Goal: Find contact information: Find contact information

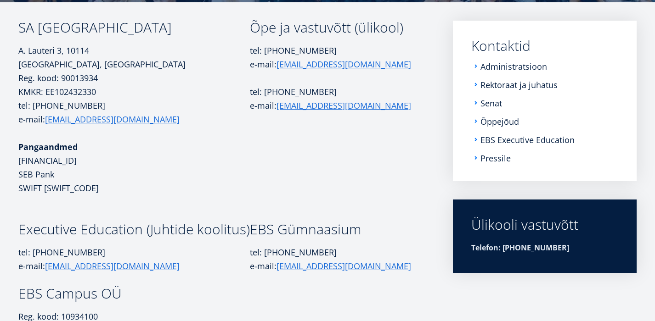
scroll to position [147, 0]
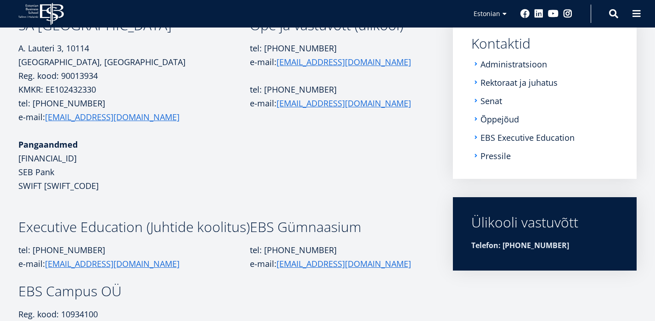
click at [164, 202] on p at bounding box center [133, 200] width 231 height 14
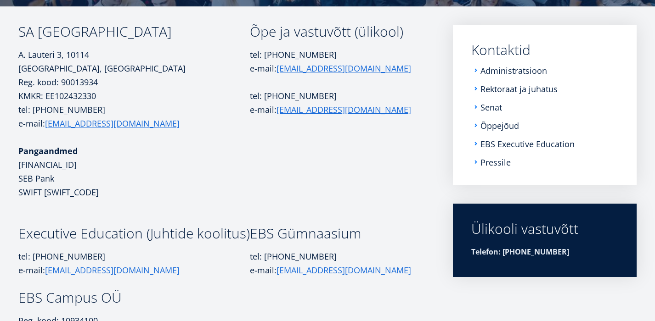
scroll to position [104, 0]
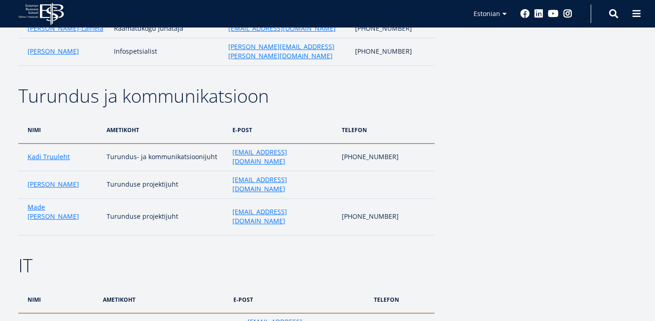
scroll to position [1433, 0]
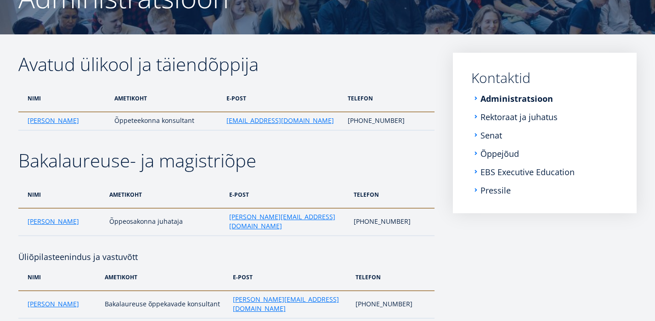
scroll to position [110, 0]
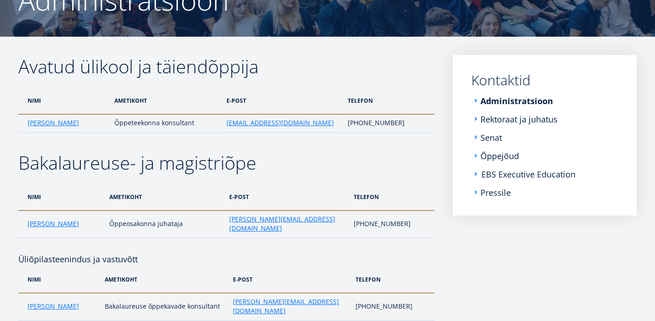
click at [494, 170] on link "EBS Executive Education" at bounding box center [528, 174] width 94 height 9
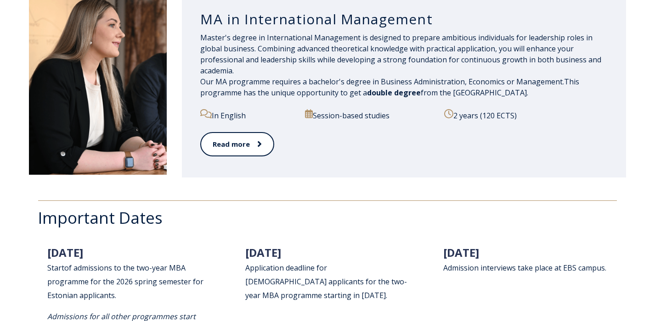
scroll to position [1103, 0]
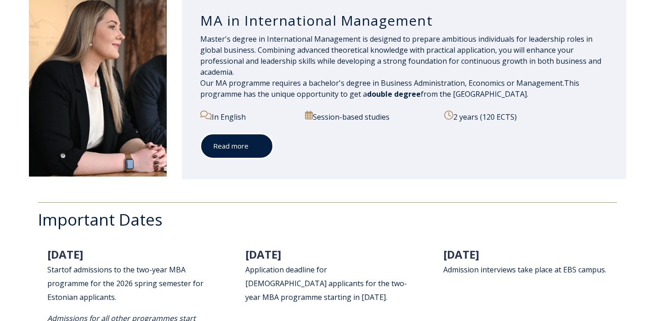
click at [224, 153] on link "Read more" at bounding box center [236, 146] width 73 height 25
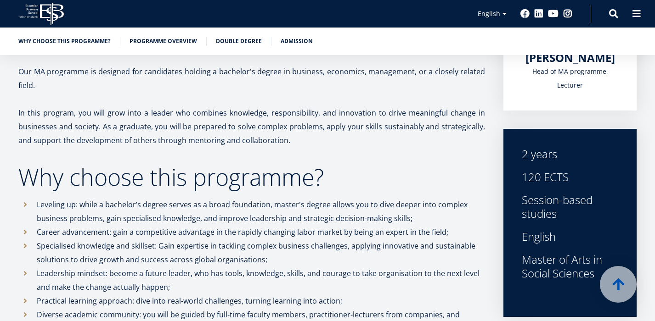
scroll to position [239, 0]
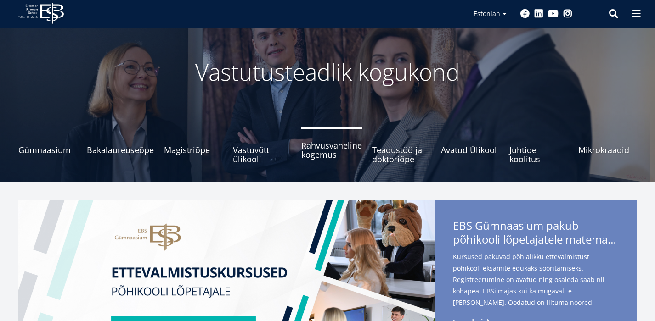
scroll to position [37, 0]
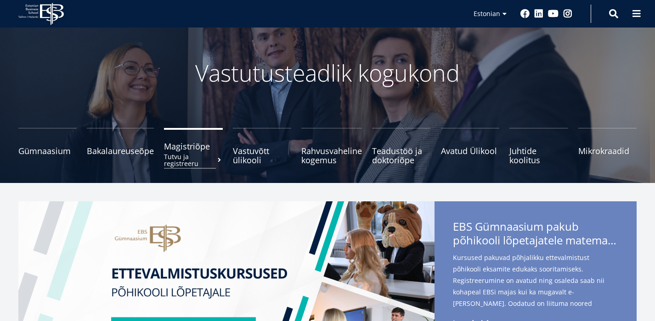
click at [200, 151] on span "Magistriõpe Tutvu ja registreeru" at bounding box center [193, 146] width 58 height 9
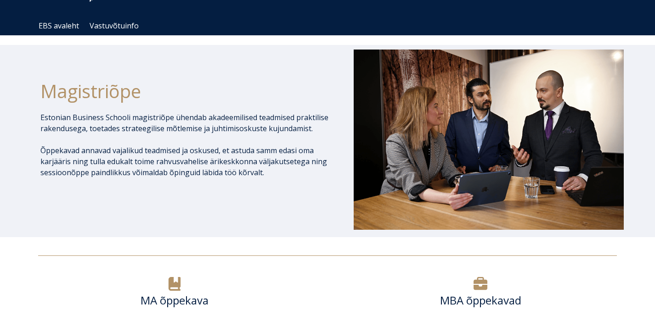
scroll to position [92, 0]
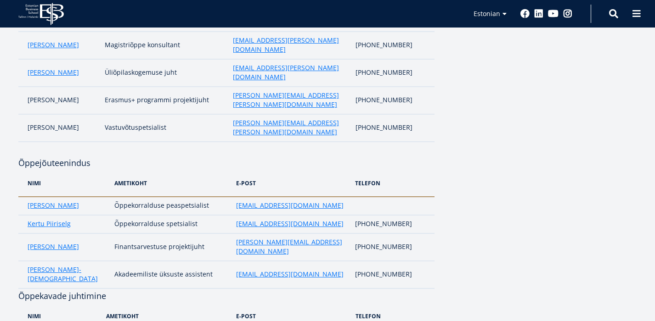
scroll to position [441, 0]
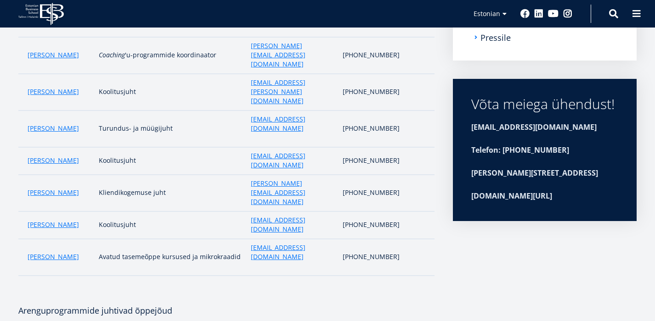
scroll to position [264, 0]
